Goal: Task Accomplishment & Management: Use online tool/utility

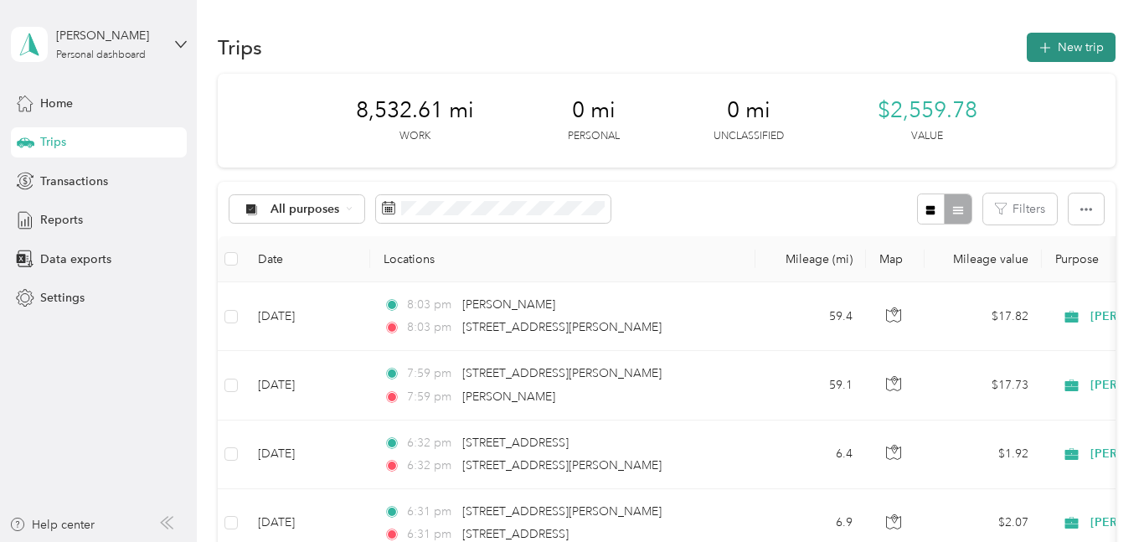
click at [1073, 42] on button "New trip" at bounding box center [1071, 47] width 89 height 29
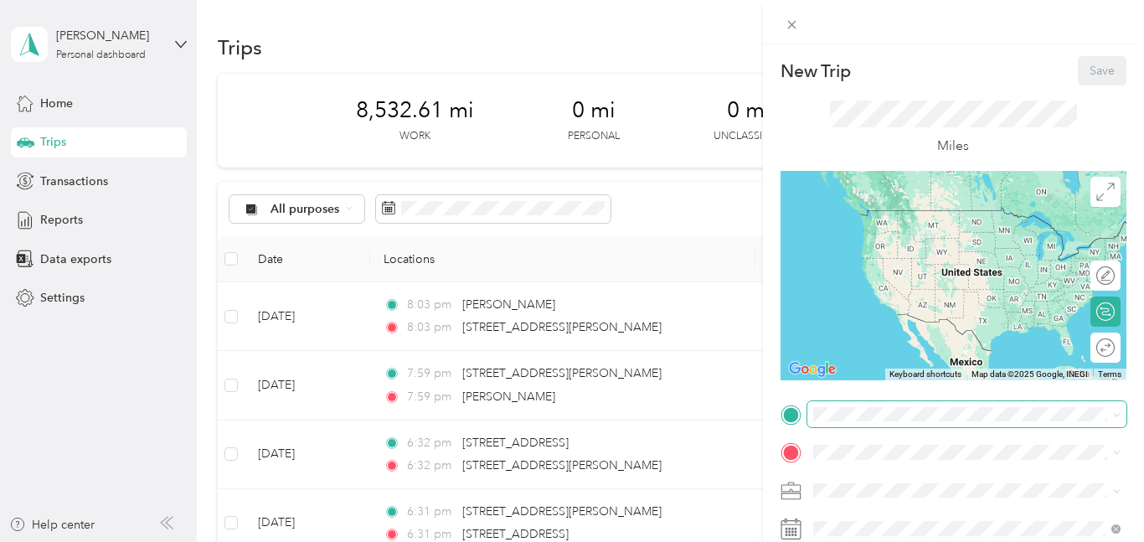
click at [810, 406] on span at bounding box center [966, 414] width 319 height 27
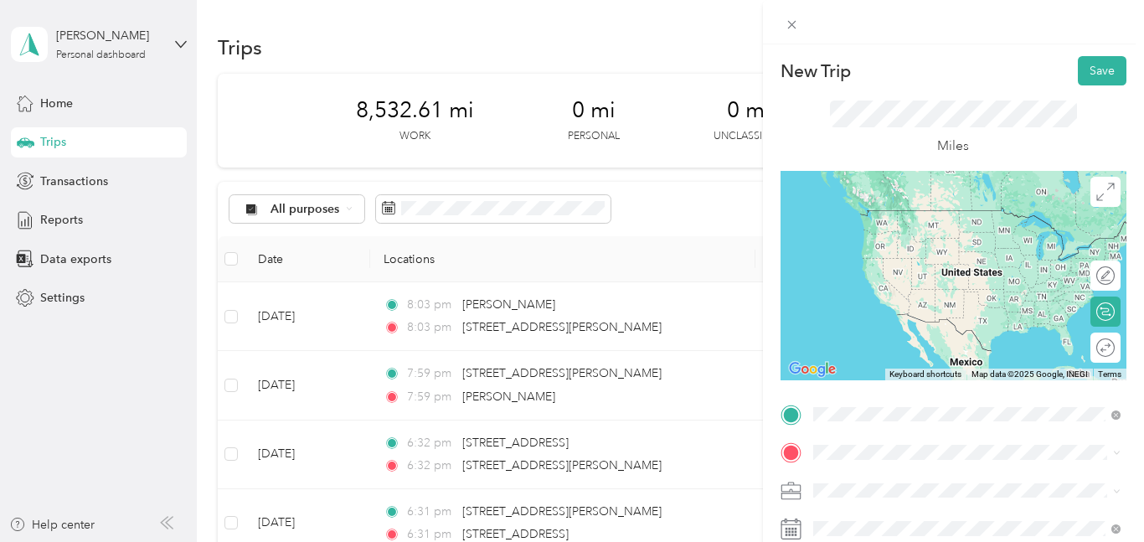
click at [860, 477] on span "416 Palmerland Drive Hope Mills, North Carolina 28348, United States" at bounding box center [927, 474] width 167 height 15
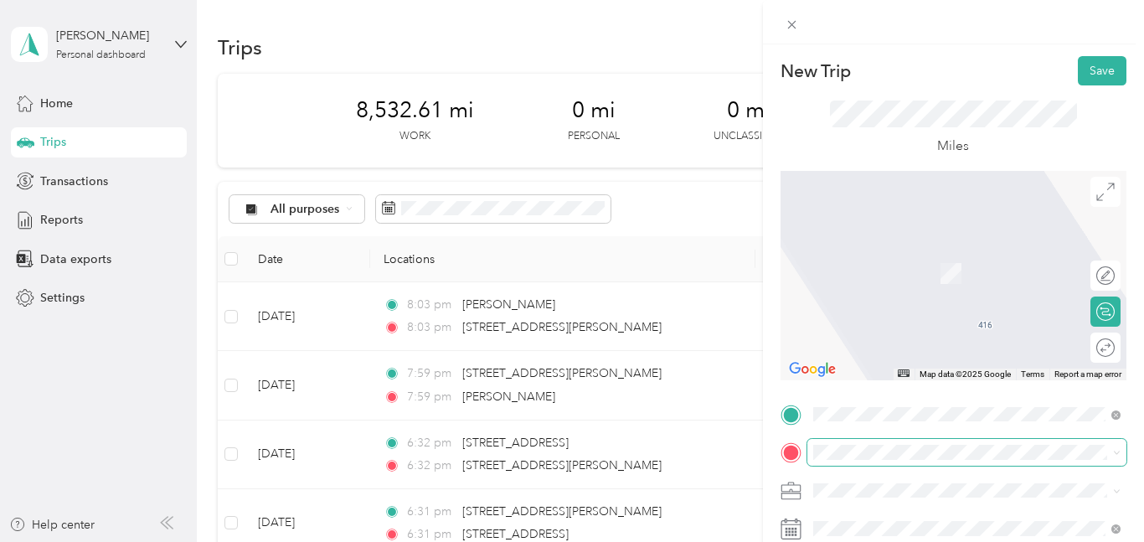
click at [822, 443] on span at bounding box center [966, 452] width 319 height 27
click at [866, 265] on span "Robbins North Carolina, United States" at bounding box center [938, 273] width 188 height 29
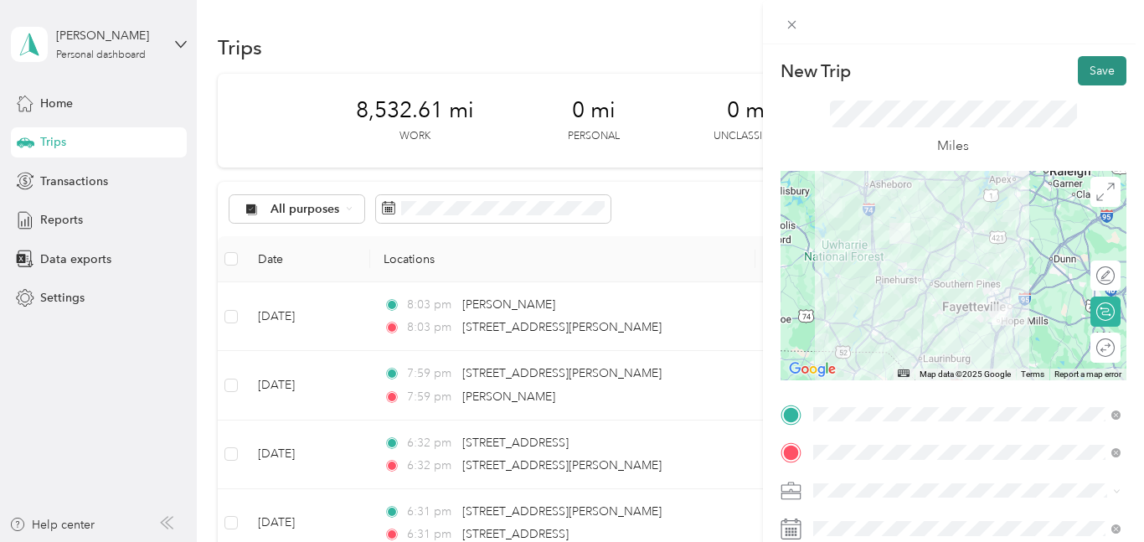
click at [1095, 68] on button "Save" at bounding box center [1102, 70] width 49 height 29
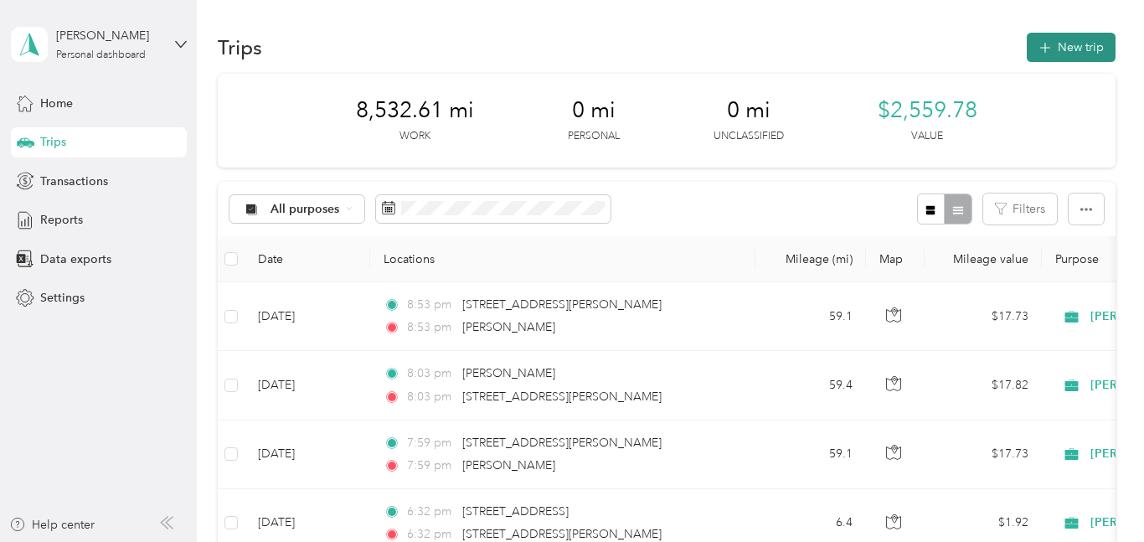
click at [1090, 41] on button "New trip" at bounding box center [1071, 47] width 89 height 29
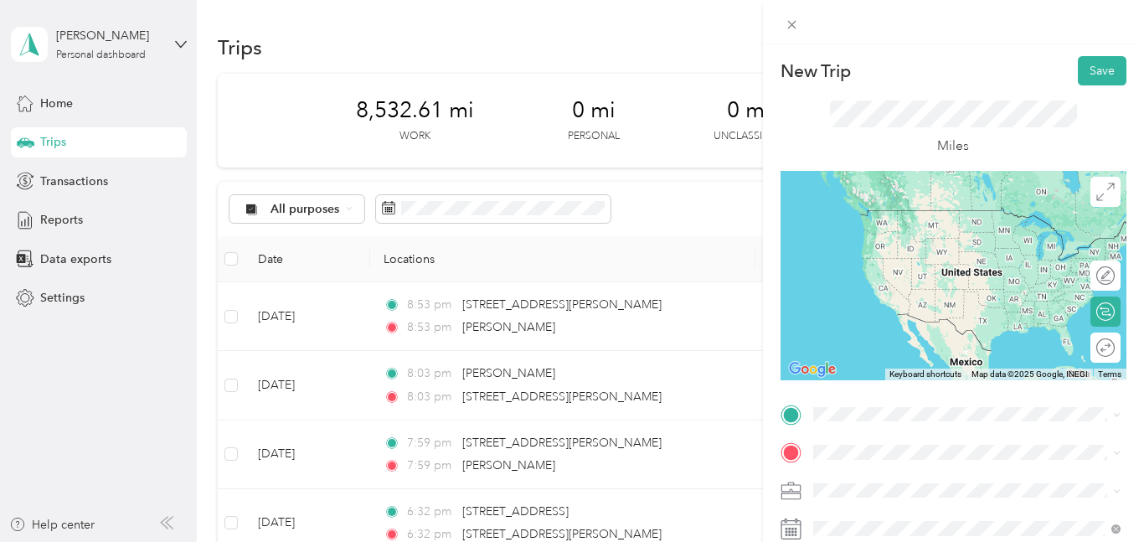
click at [876, 236] on span "Robbins North Carolina, United States" at bounding box center [938, 233] width 188 height 29
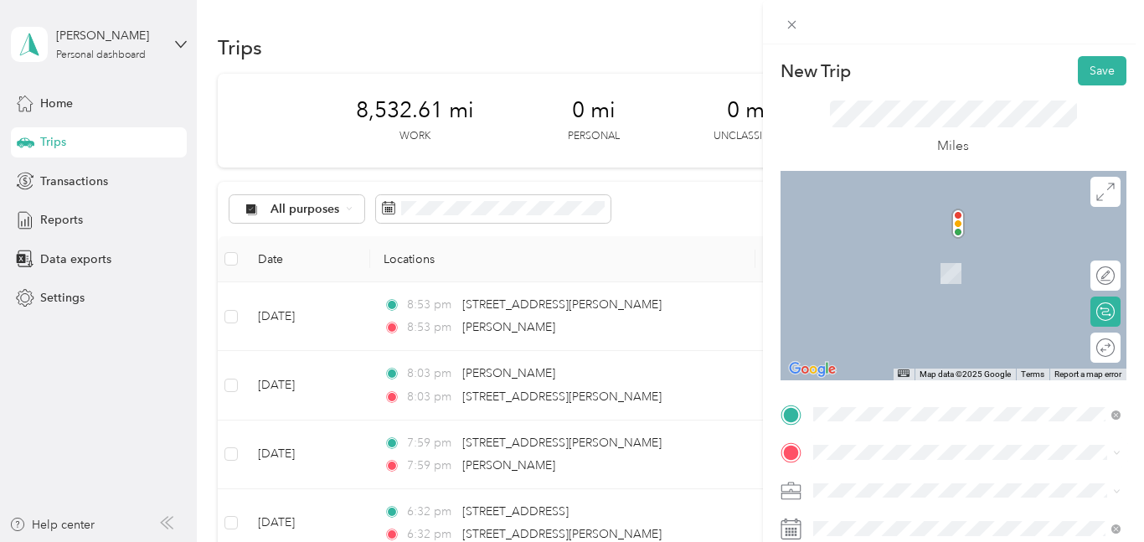
click at [851, 399] on span "415 Palmerland Drive Hope Mills, North Carolina 28348, United States" at bounding box center [927, 406] width 167 height 15
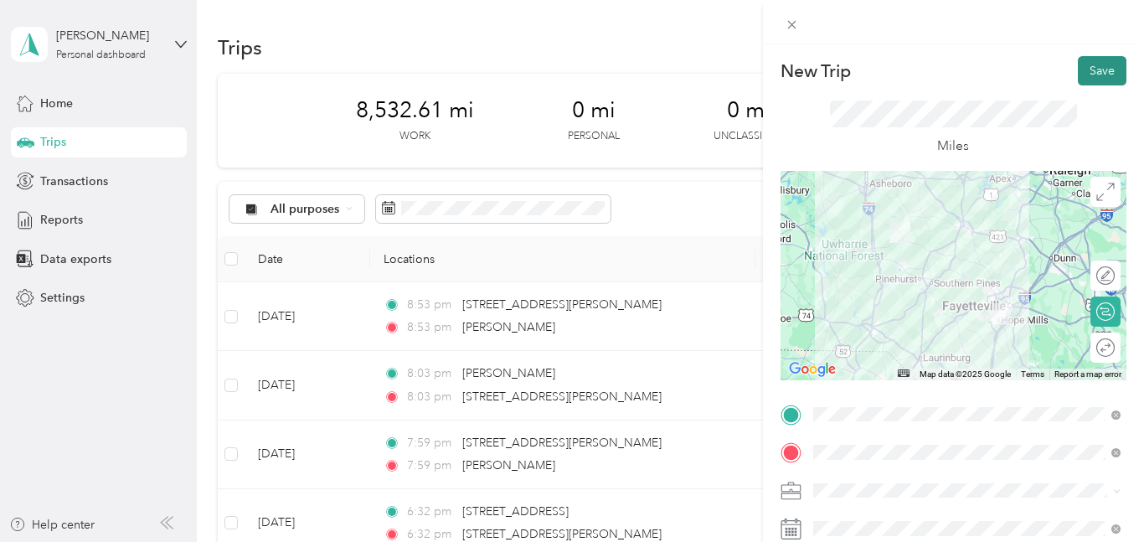
click at [1108, 63] on button "Save" at bounding box center [1102, 70] width 49 height 29
